Goal: Book appointment/travel/reservation

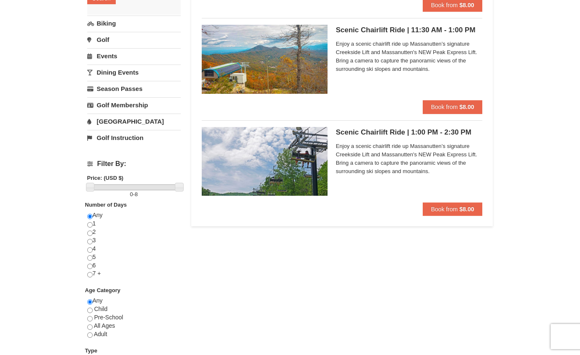
scroll to position [126, 0]
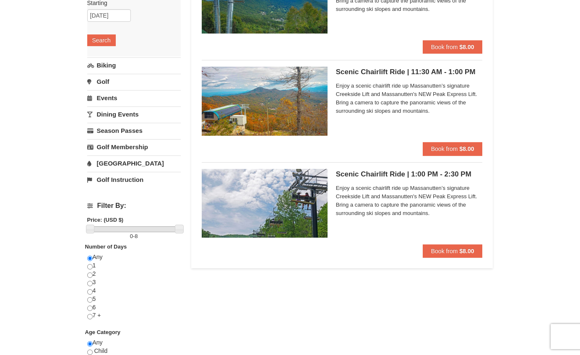
click at [125, 117] on link "Dining Events" at bounding box center [134, 115] width 94 height 16
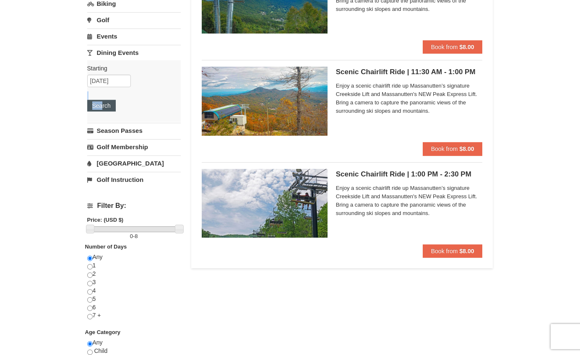
click at [103, 102] on div "Starting Please format dates MM/DD/YYYY Please format dates MM/DD/YYYY 10/12/20…" at bounding box center [134, 91] width 94 height 62
click at [103, 102] on button "Search" at bounding box center [101, 106] width 29 height 12
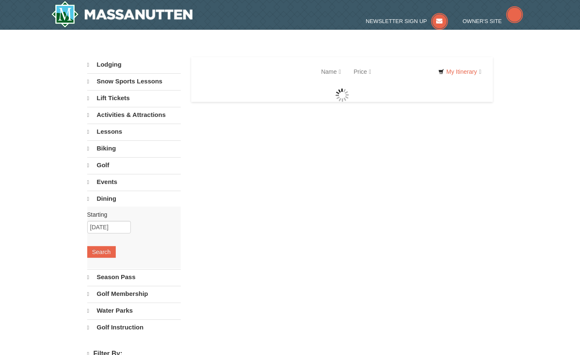
select select "10"
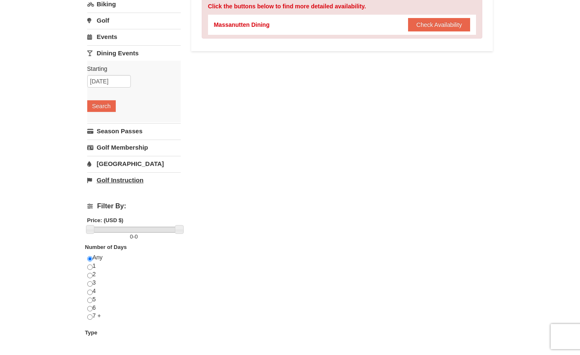
scroll to position [126, 0]
click at [102, 165] on link "[GEOGRAPHIC_DATA]" at bounding box center [134, 164] width 94 height 16
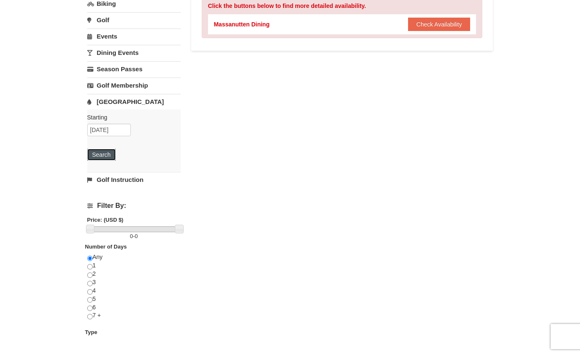
click at [102, 151] on button "Search" at bounding box center [101, 155] width 29 height 12
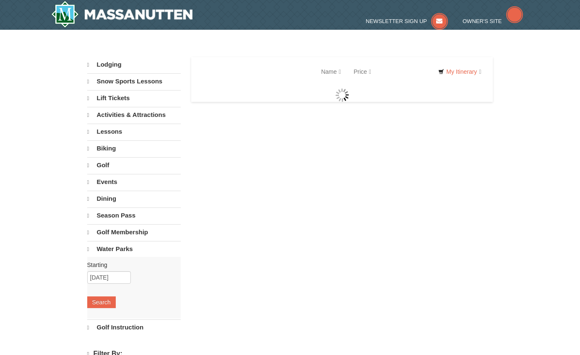
select select "10"
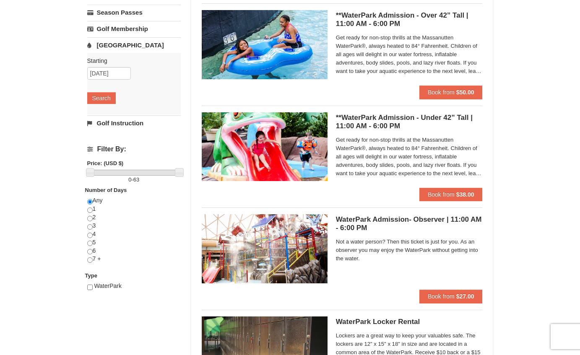
scroll to position [168, 0]
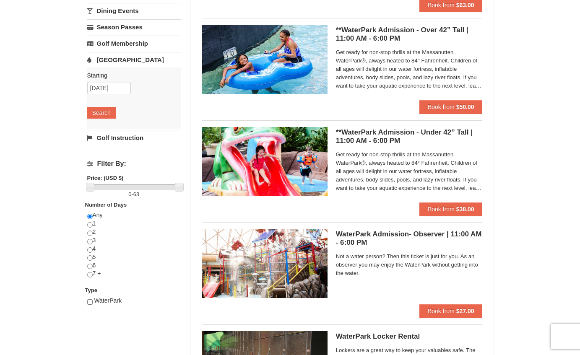
click at [116, 24] on link "Season Passes" at bounding box center [134, 27] width 94 height 16
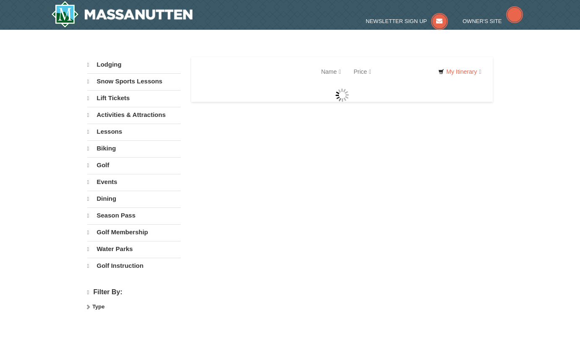
select select "10"
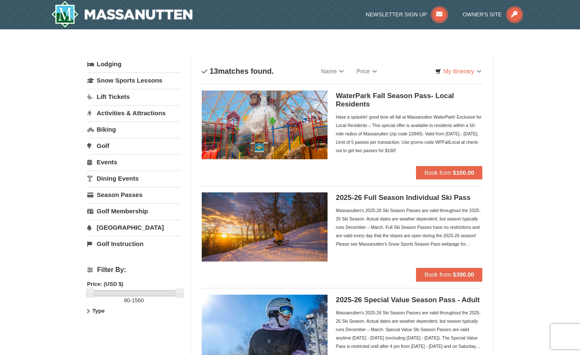
click at [126, 92] on link "Lift Tickets" at bounding box center [134, 97] width 94 height 16
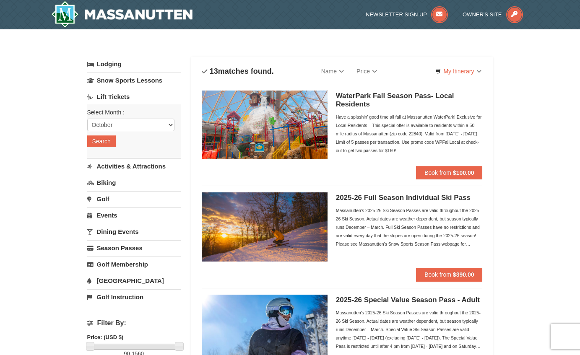
click at [119, 161] on link "Activities & Attractions" at bounding box center [134, 167] width 94 height 16
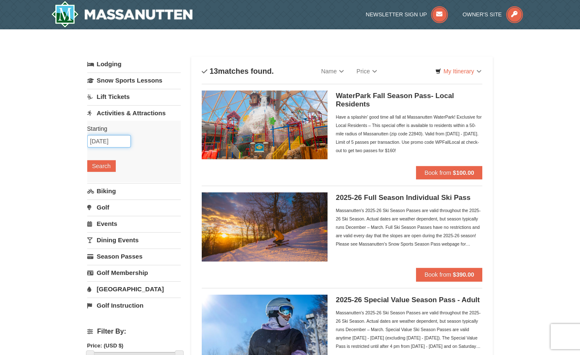
click at [102, 140] on input "10/08/2025" at bounding box center [109, 141] width 44 height 13
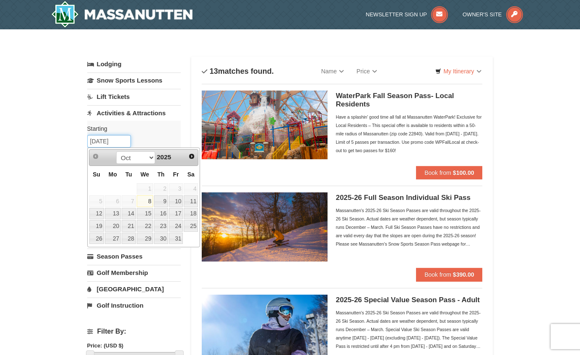
click at [104, 141] on input "[DATE]" at bounding box center [109, 141] width 44 height 13
click at [94, 215] on link "12" at bounding box center [96, 214] width 15 height 12
type input "10/12/2025"
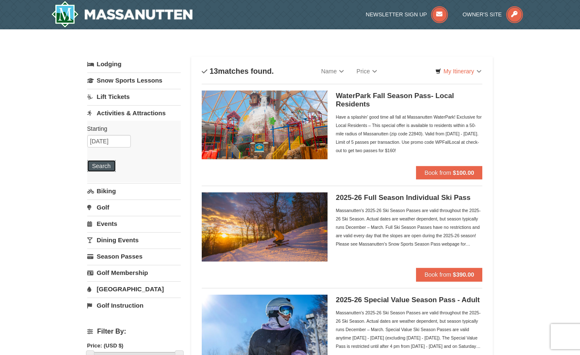
click at [103, 163] on button "Search" at bounding box center [101, 166] width 29 height 12
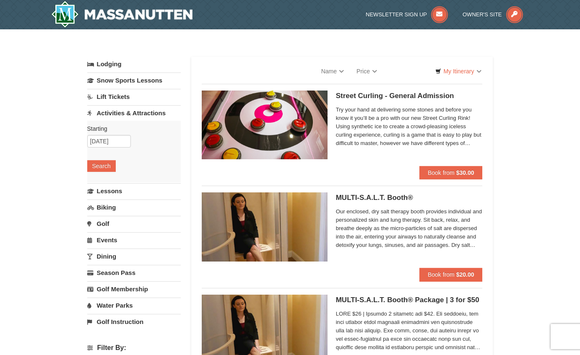
select select "10"
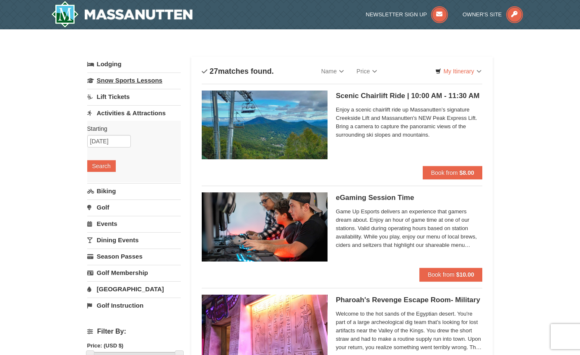
click at [128, 81] on link "Snow Sports Lessons" at bounding box center [134, 81] width 94 height 16
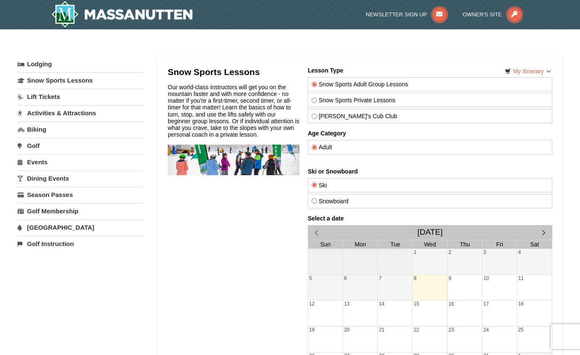
click at [50, 98] on link "Lift Tickets" at bounding box center [81, 97] width 126 height 16
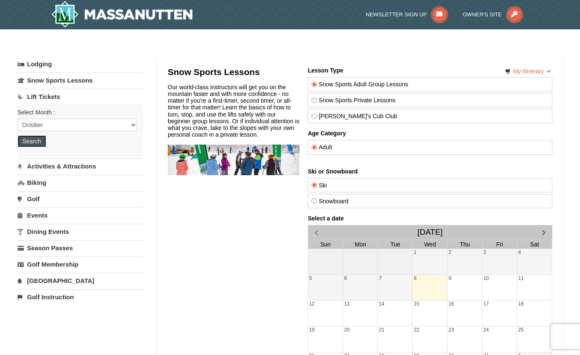
click at [36, 140] on button "Search" at bounding box center [32, 142] width 29 height 12
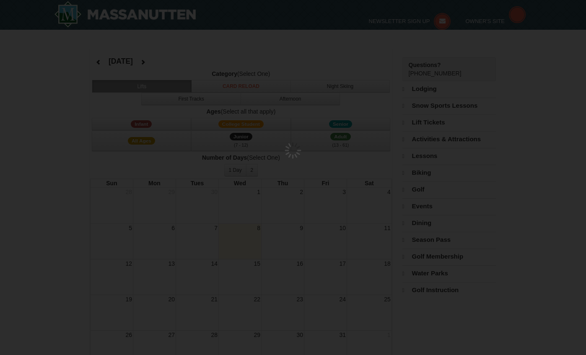
select select "10"
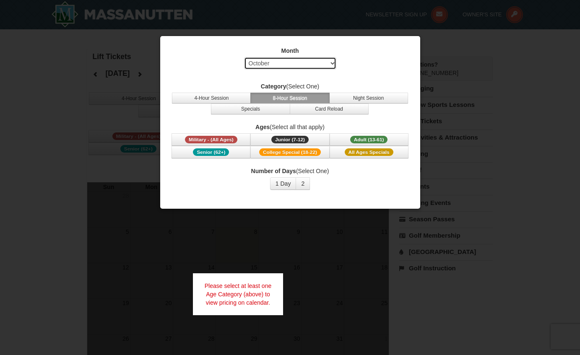
click at [310, 69] on select "Select October November December January February March April May June July Aug…" at bounding box center [290, 63] width 92 height 13
click at [244, 57] on select "Select October November December January February March April May June July Aug…" at bounding box center [290, 63] width 92 height 13
click at [351, 174] on label "Number of Days (Select One)" at bounding box center [290, 171] width 239 height 8
click at [263, 108] on button "Specials" at bounding box center [250, 109] width 79 height 11
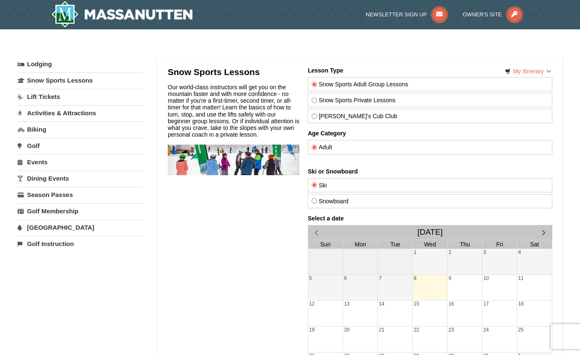
click at [35, 91] on link "Lift Tickets" at bounding box center [81, 97] width 126 height 16
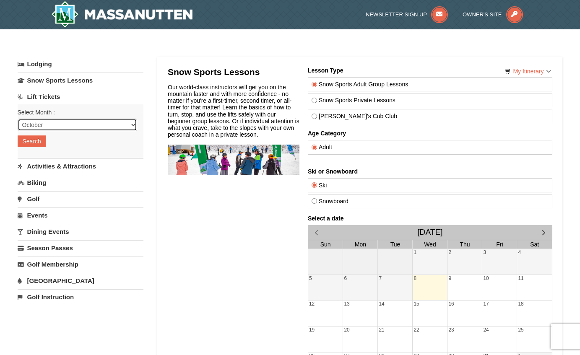
click at [36, 125] on select "October November December January February March April May June July August Sep…" at bounding box center [78, 125] width 120 height 13
click at [18, 119] on select "October November December January February March April May June July August Sep…" at bounding box center [78, 125] width 120 height 13
click at [37, 139] on button "Search" at bounding box center [32, 142] width 29 height 12
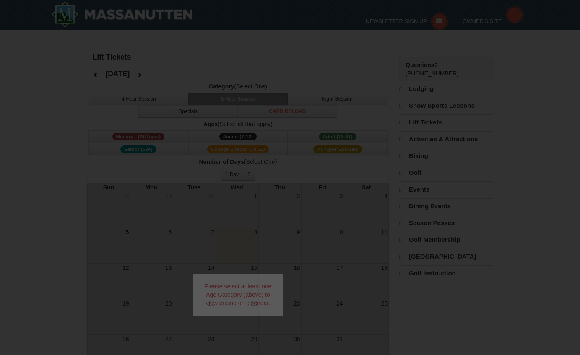
select select "10"
